Goal: Navigation & Orientation: Find specific page/section

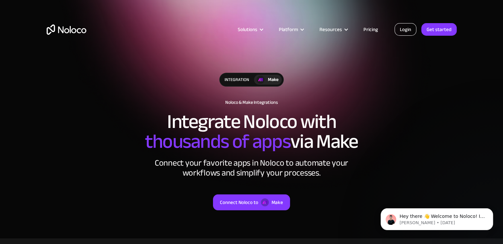
click at [404, 31] on link "Login" at bounding box center [405, 29] width 22 height 13
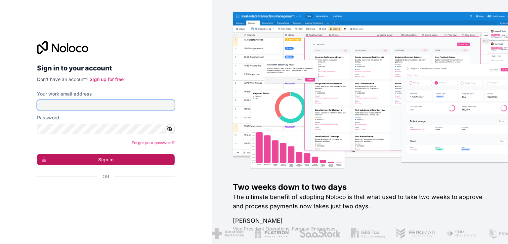
type input "[EMAIL_ADDRESS][DOMAIN_NAME]"
click at [106, 158] on button "Sign in" at bounding box center [105, 159] width 137 height 11
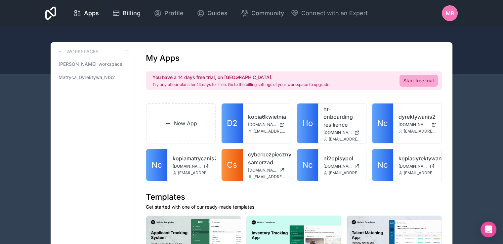
click at [131, 10] on span "Billing" at bounding box center [132, 13] width 18 height 9
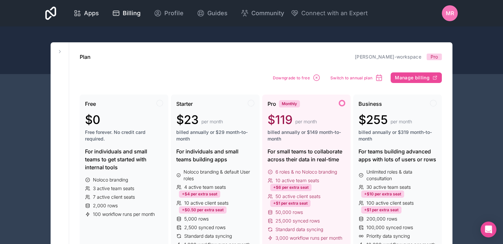
click at [87, 14] on span "Apps" at bounding box center [91, 13] width 15 height 9
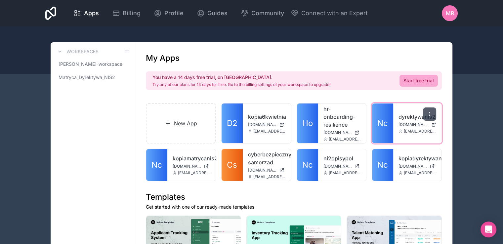
click at [427, 116] on icon at bounding box center [429, 113] width 5 height 5
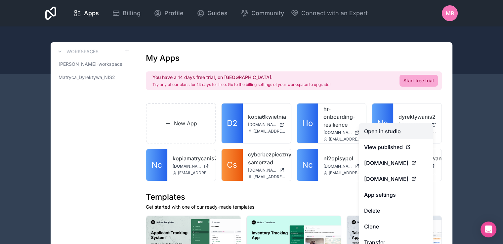
click at [387, 129] on link "Open in studio" at bounding box center [396, 131] width 74 height 16
